Goal: Transaction & Acquisition: Purchase product/service

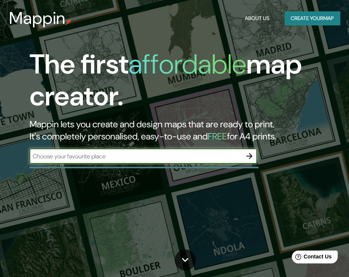
scroll to position [38, 0]
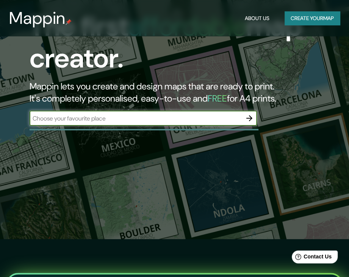
click at [200, 121] on input "text" at bounding box center [136, 118] width 212 height 9
type input "[GEOGRAPHIC_DATA]"
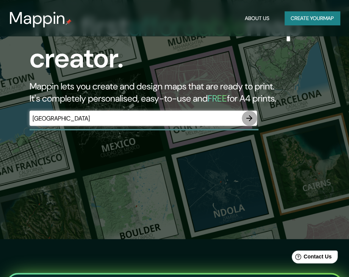
click at [252, 117] on icon "button" at bounding box center [249, 118] width 9 height 9
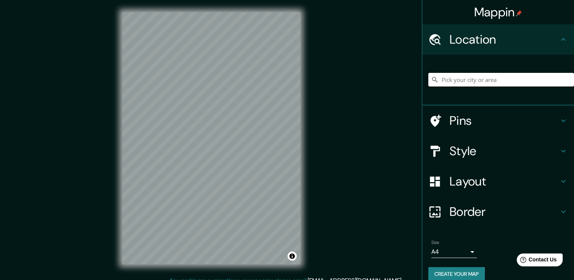
click at [349, 80] on input "Pick your city or area" at bounding box center [501, 80] width 146 height 14
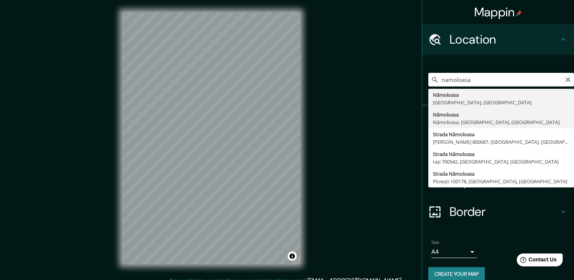
type input "Nămoloasa, [GEOGRAPHIC_DATA], [GEOGRAPHIC_DATA], [GEOGRAPHIC_DATA]"
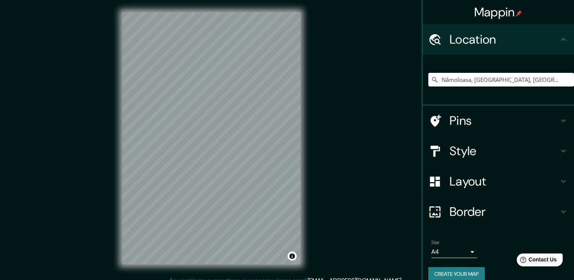
click at [349, 177] on icon at bounding box center [435, 181] width 10 height 10
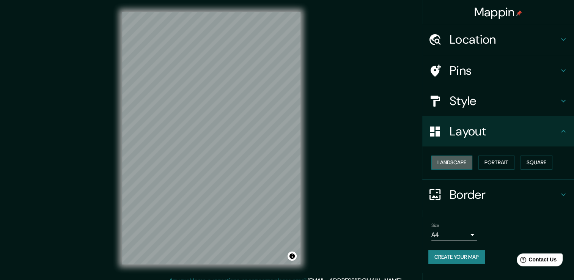
click at [349, 161] on button "Landscape" at bounding box center [451, 163] width 41 height 14
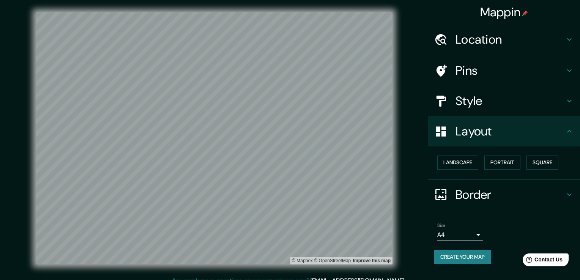
click at [349, 234] on body "Mappin Location [GEOGRAPHIC_DATA], [GEOGRAPHIC_DATA], [GEOGRAPHIC_DATA], [GEOGR…" at bounding box center [290, 140] width 580 height 280
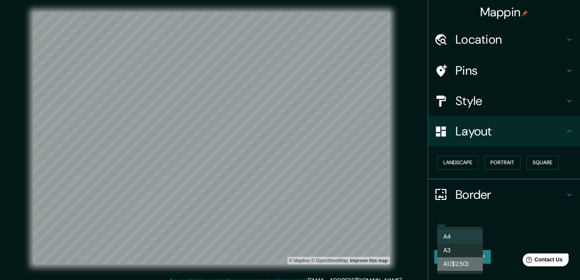
click at [349, 261] on li "A1 ($2.50)" at bounding box center [460, 264] width 46 height 14
type input "a3"
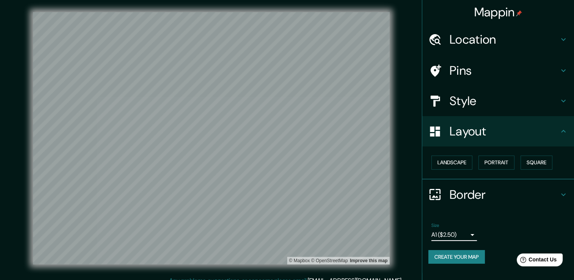
click at [349, 68] on h4 "Pins" at bounding box center [504, 70] width 109 height 15
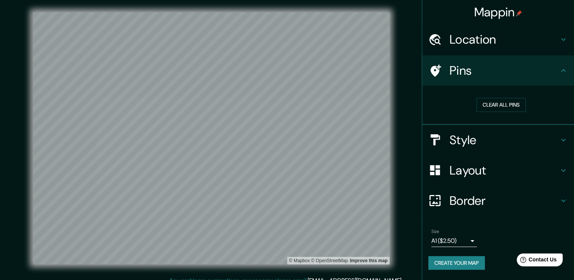
click at [349, 40] on h4 "Location" at bounding box center [504, 39] width 109 height 15
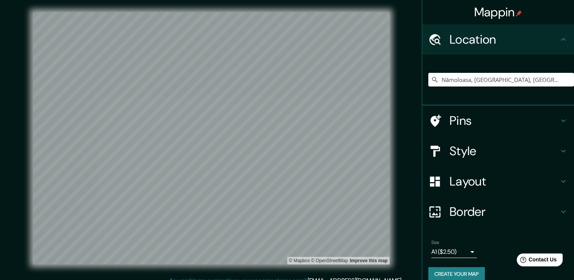
scroll to position [9, 0]
